Goal: Task Accomplishment & Management: Manage account settings

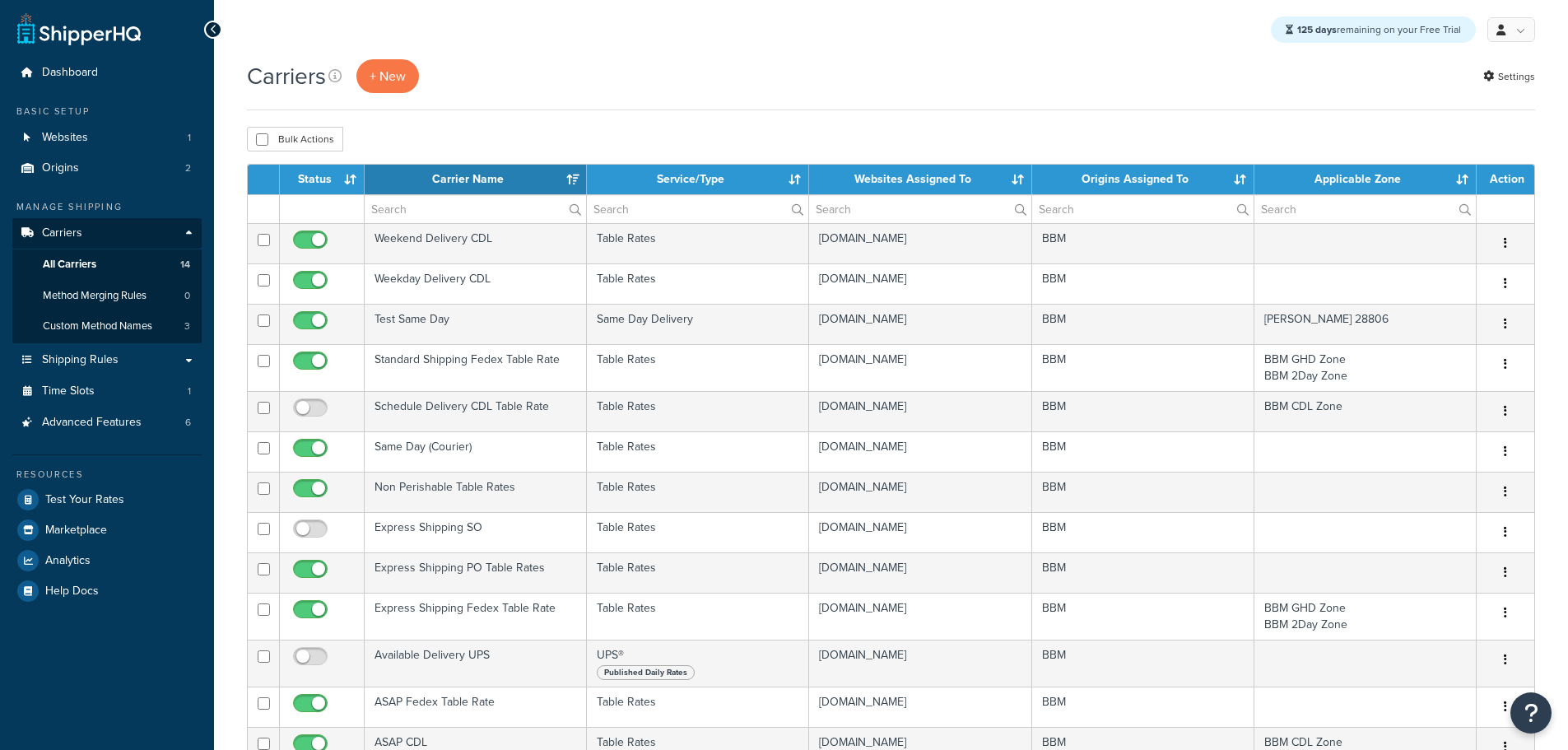
select select "15"
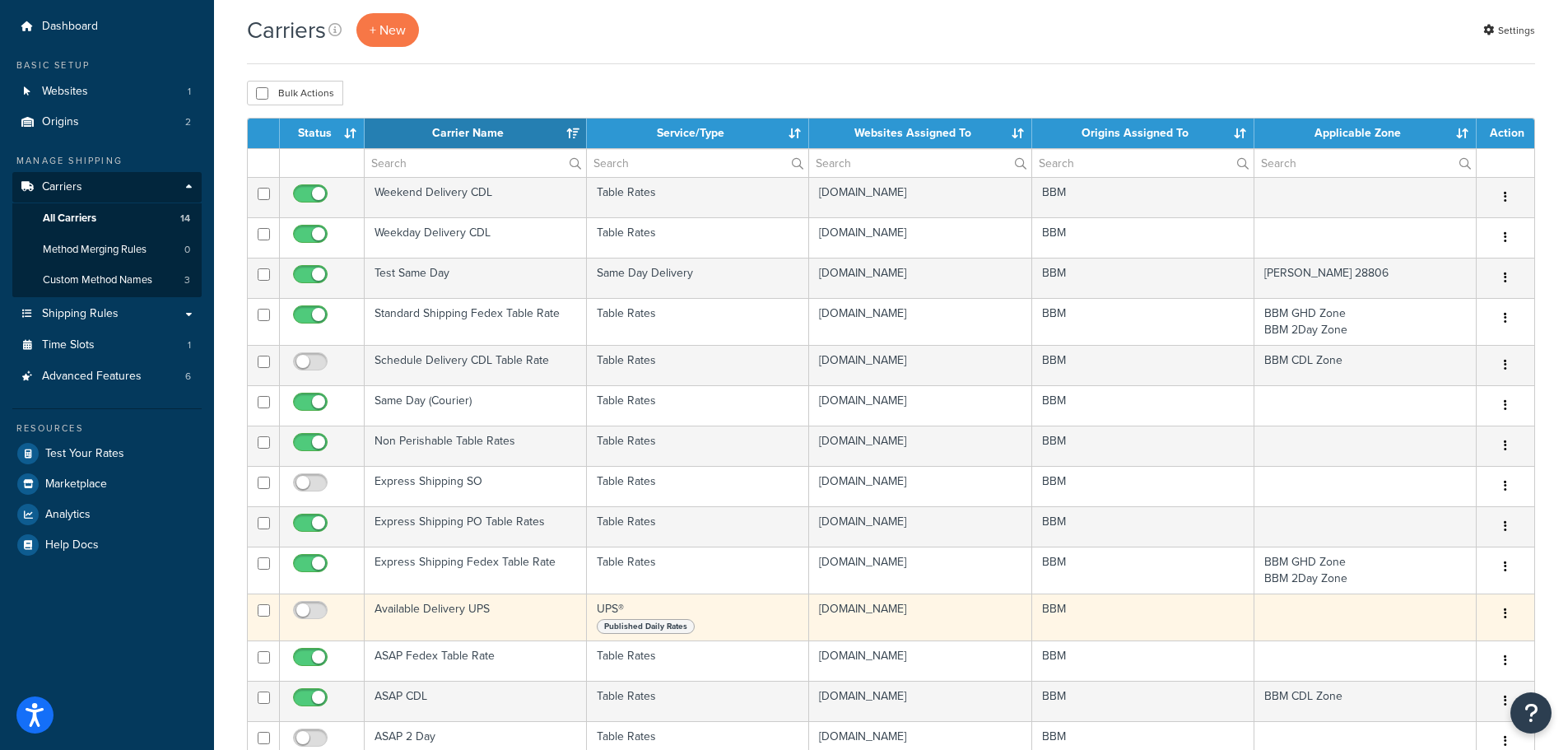
scroll to position [82, 0]
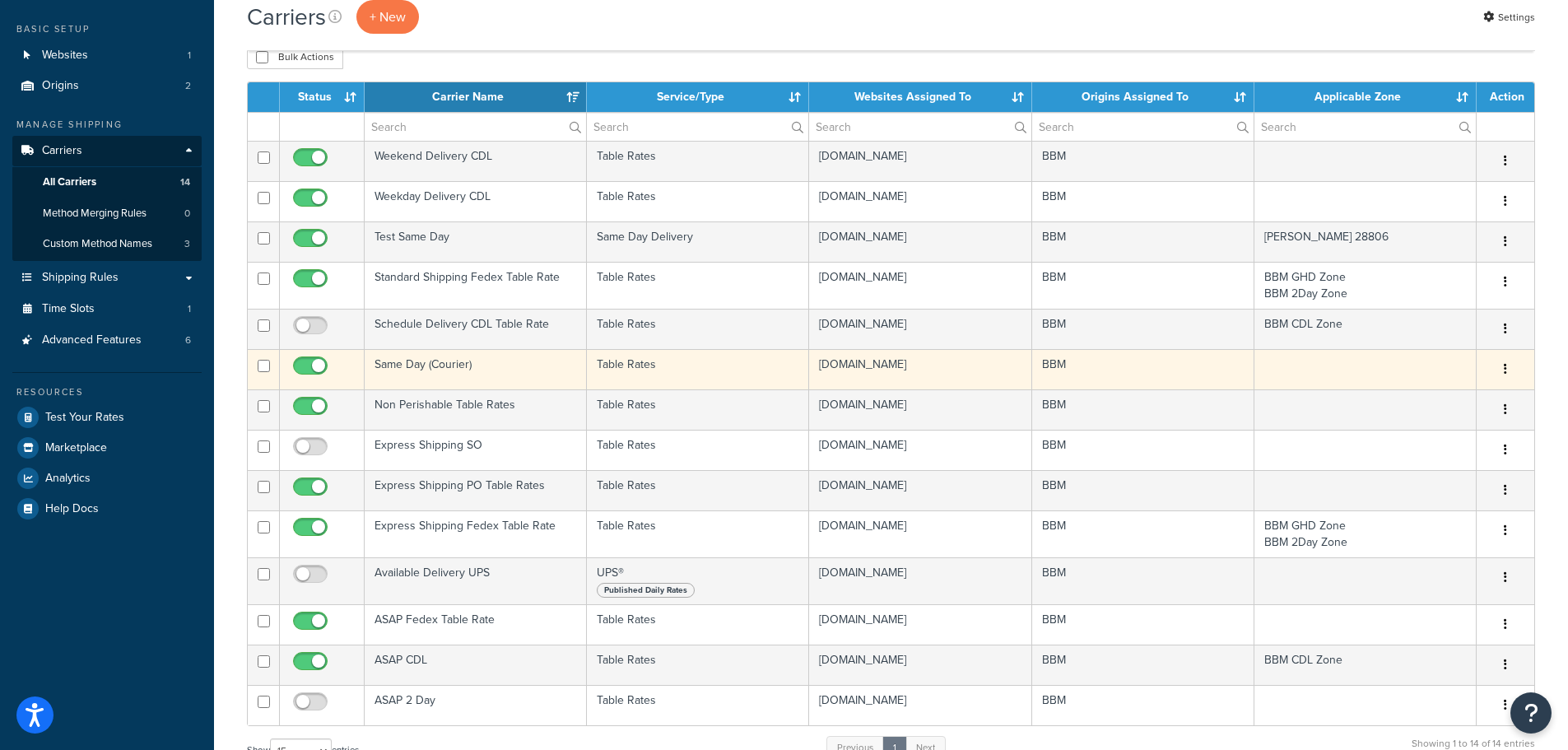
click at [426, 360] on td "Same Day (Courier)" at bounding box center [475, 369] width 222 height 41
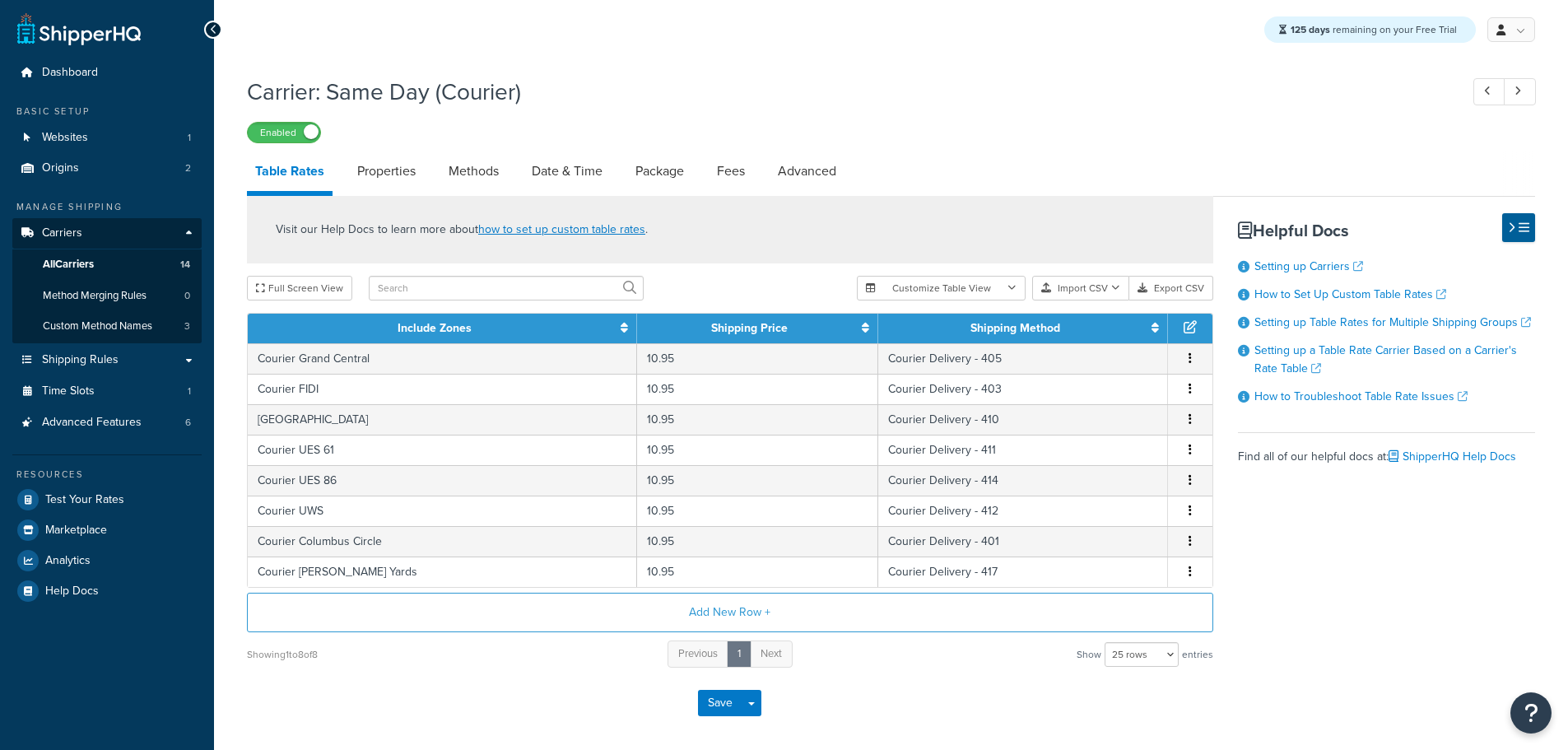
select select "25"
click at [478, 178] on link "Methods" at bounding box center [473, 171] width 66 height 40
select select "25"
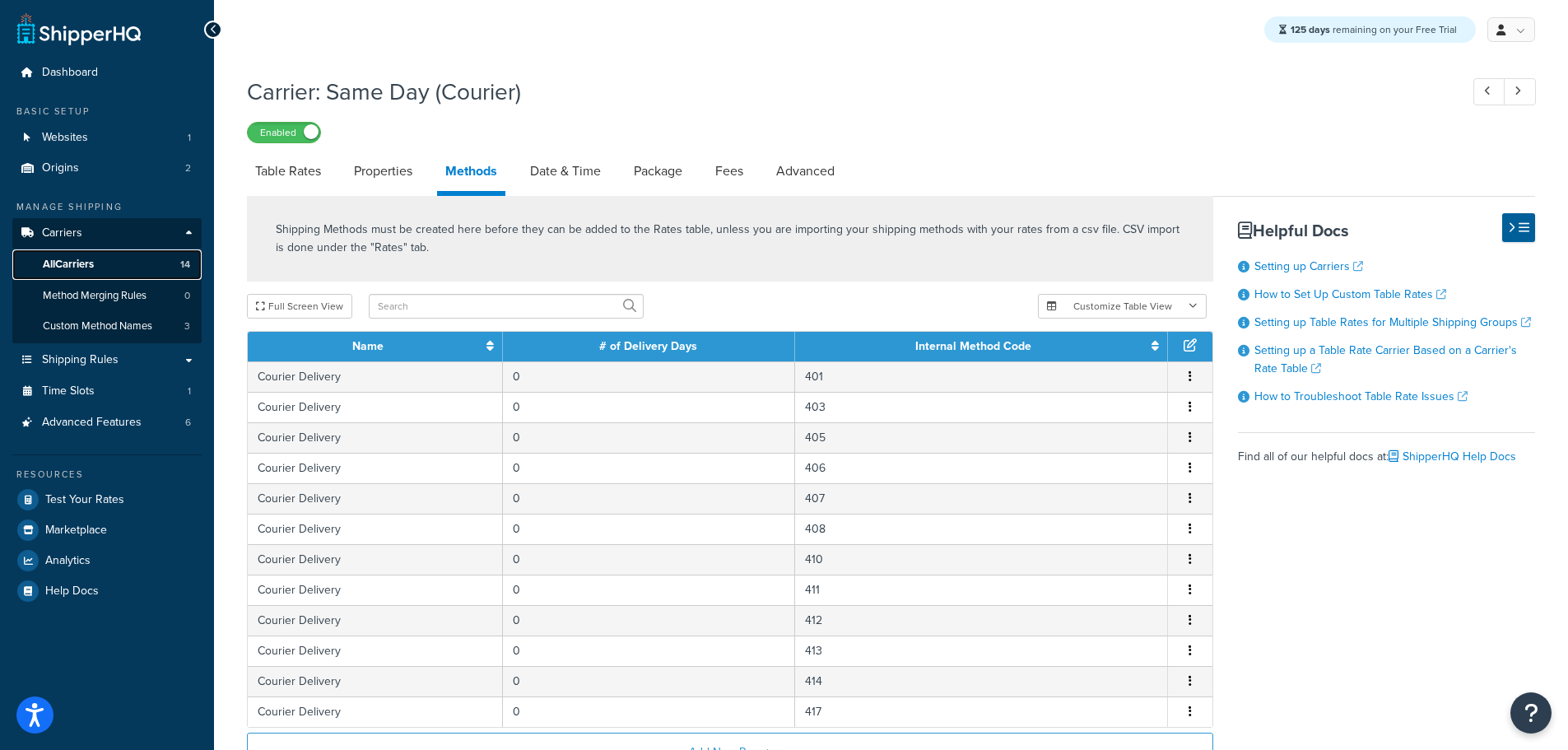
click at [93, 259] on span "All Carriers" at bounding box center [68, 265] width 51 height 14
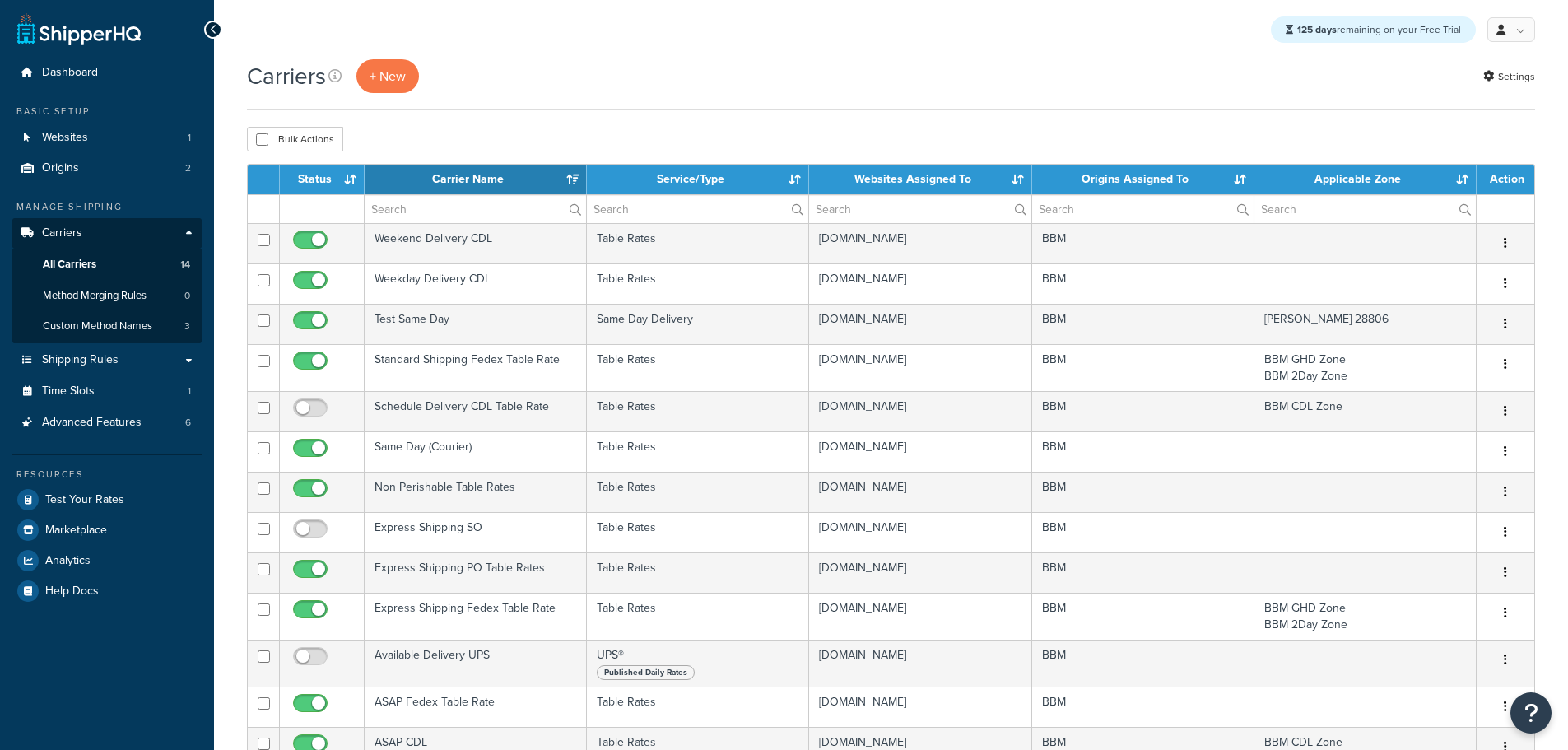
select select "15"
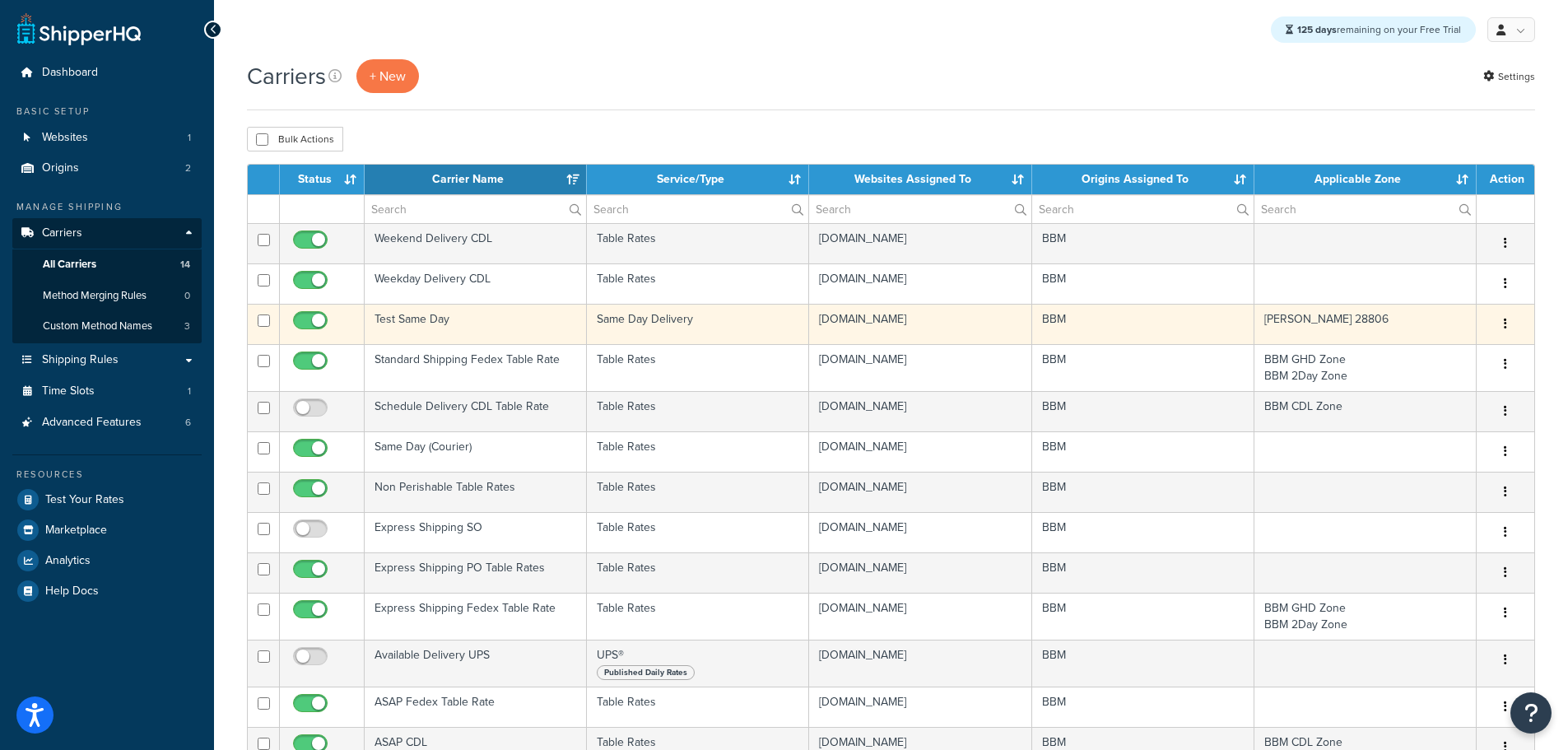
click at [421, 321] on td "Test Same Day" at bounding box center [475, 324] width 222 height 41
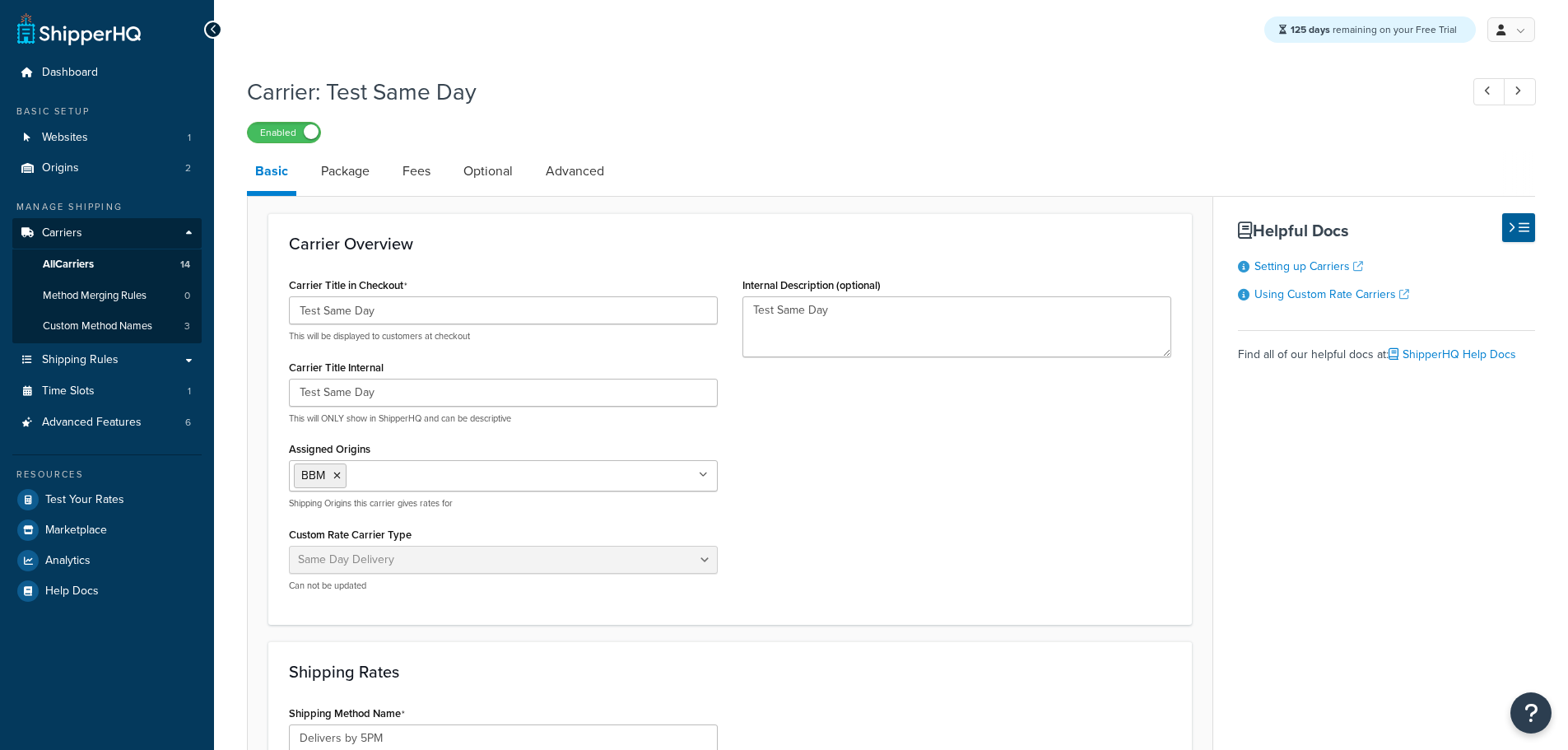
select select "sameday"
